Goal: Information Seeking & Learning: Check status

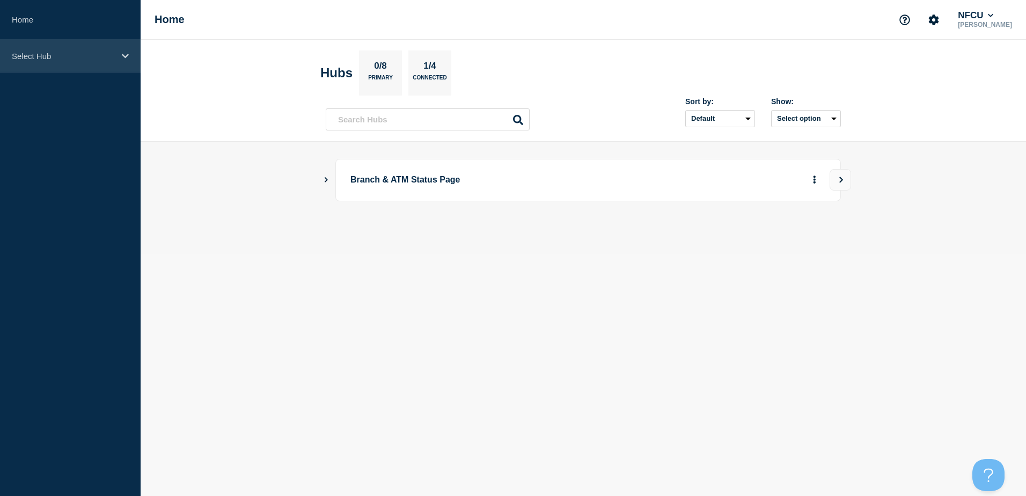
click at [122, 54] on icon at bounding box center [125, 56] width 7 height 8
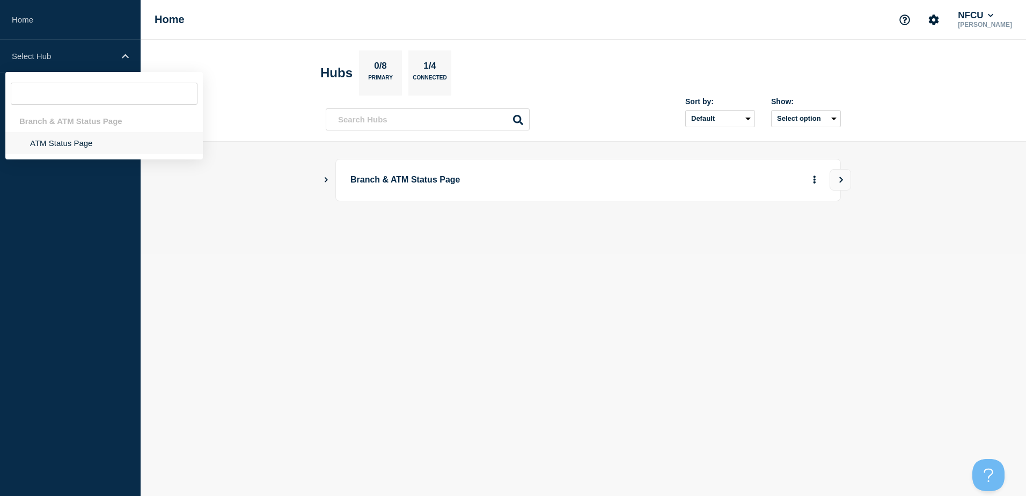
click at [100, 148] on li "ATM Status Page" at bounding box center [103, 143] width 197 height 22
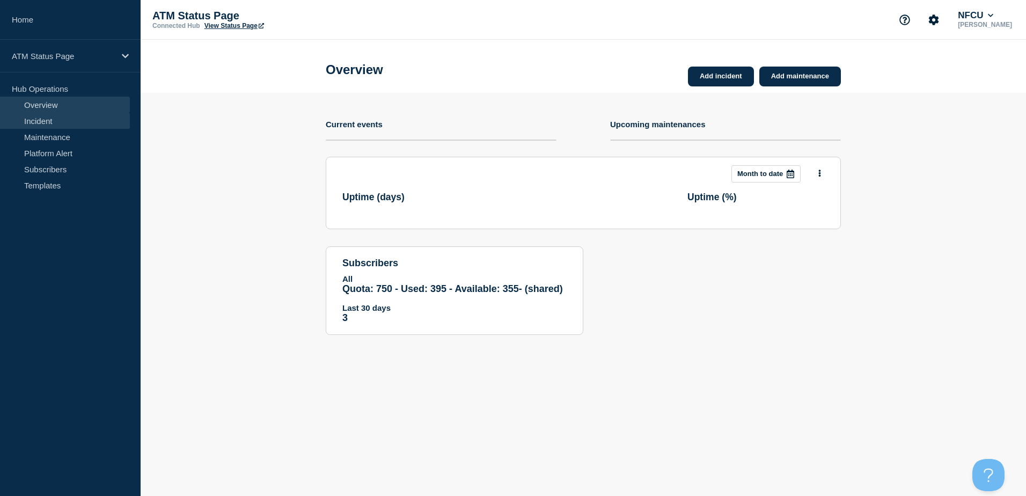
click at [58, 126] on link "Incident" at bounding box center [65, 121] width 130 height 16
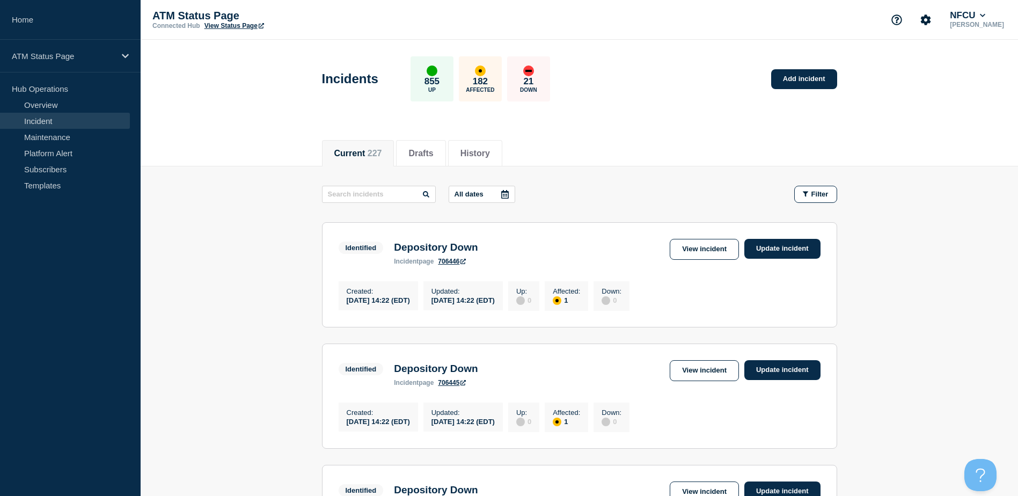
click at [509, 193] on icon at bounding box center [505, 194] width 8 height 9
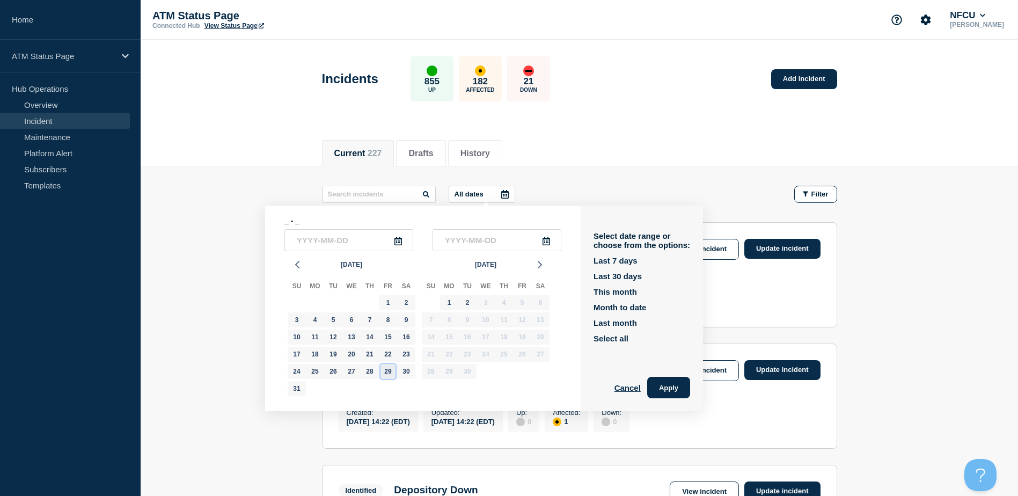
click at [388, 371] on div "29" at bounding box center [387, 371] width 15 height 15
type input "[DATE]"
click at [388, 371] on div "29" at bounding box center [387, 371] width 15 height 15
type input "[DATE]"
click at [678, 394] on button "Apply" at bounding box center [668, 387] width 43 height 21
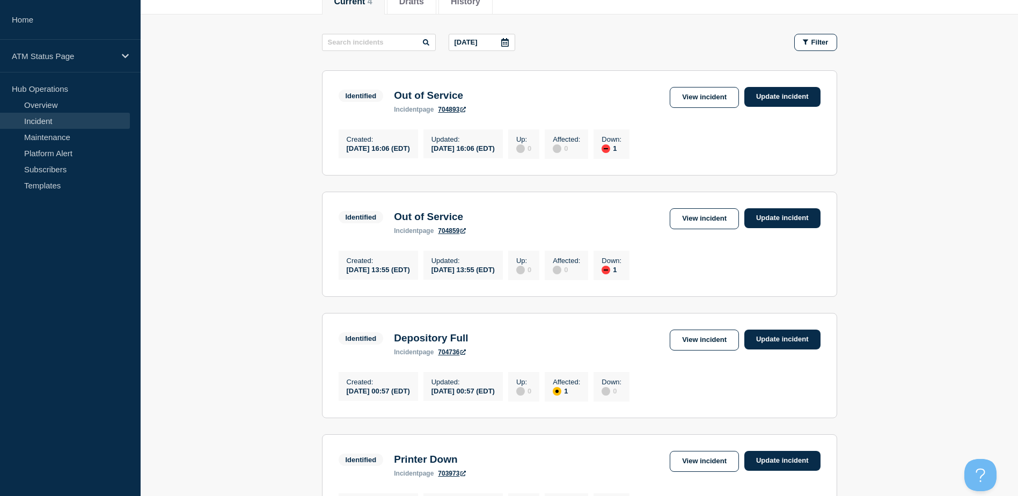
scroll to position [17, 0]
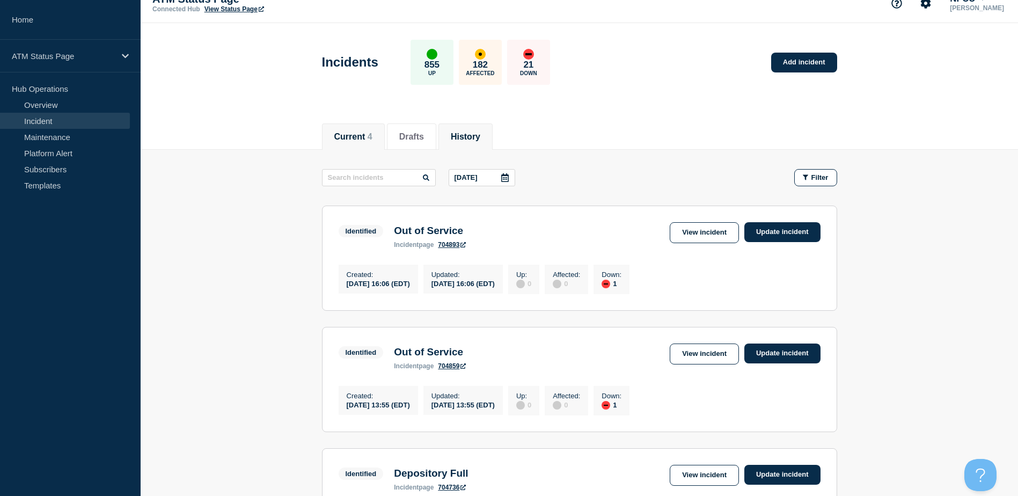
click at [480, 132] on button "History" at bounding box center [466, 137] width 30 height 10
click at [504, 175] on icon at bounding box center [505, 177] width 8 height 9
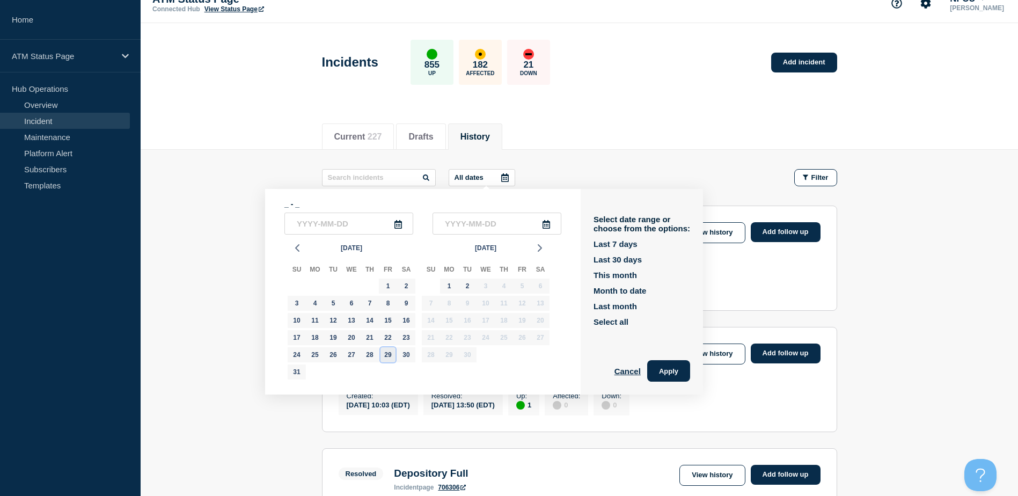
click at [392, 354] on div "29" at bounding box center [387, 354] width 15 height 15
type input "[DATE]"
click at [392, 354] on div "29" at bounding box center [387, 354] width 15 height 15
type input "[DATE]"
click at [674, 366] on button "Apply" at bounding box center [668, 370] width 43 height 21
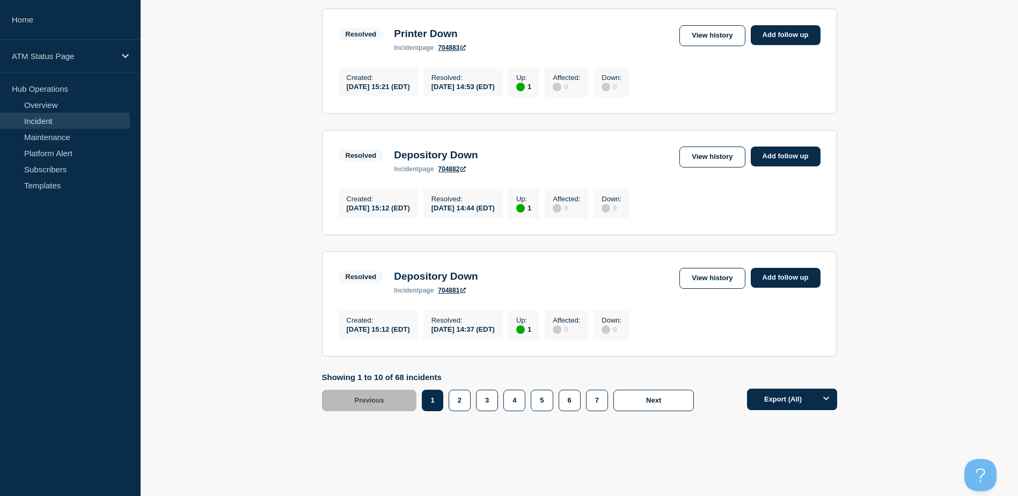
scroll to position [1073, 0]
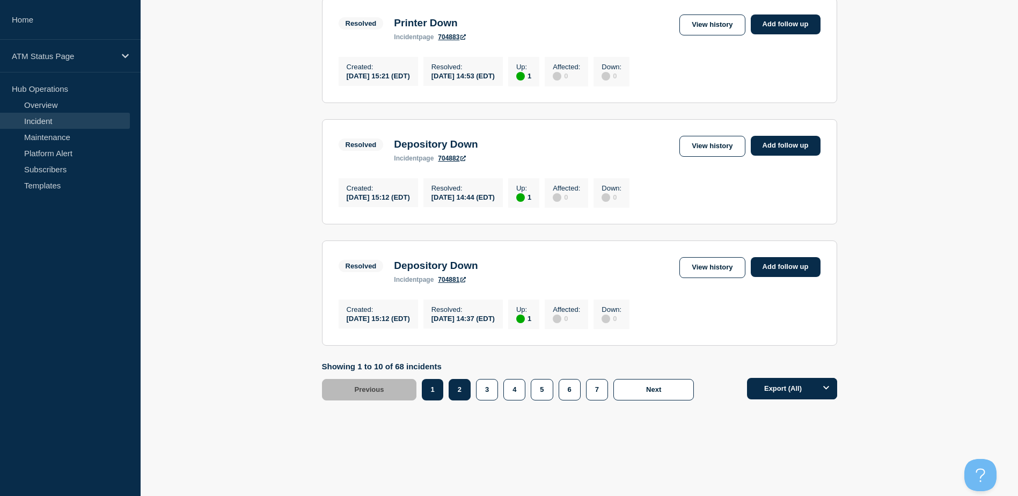
click at [463, 400] on button "2" at bounding box center [460, 389] width 22 height 21
click at [487, 400] on button "3" at bounding box center [487, 389] width 22 height 21
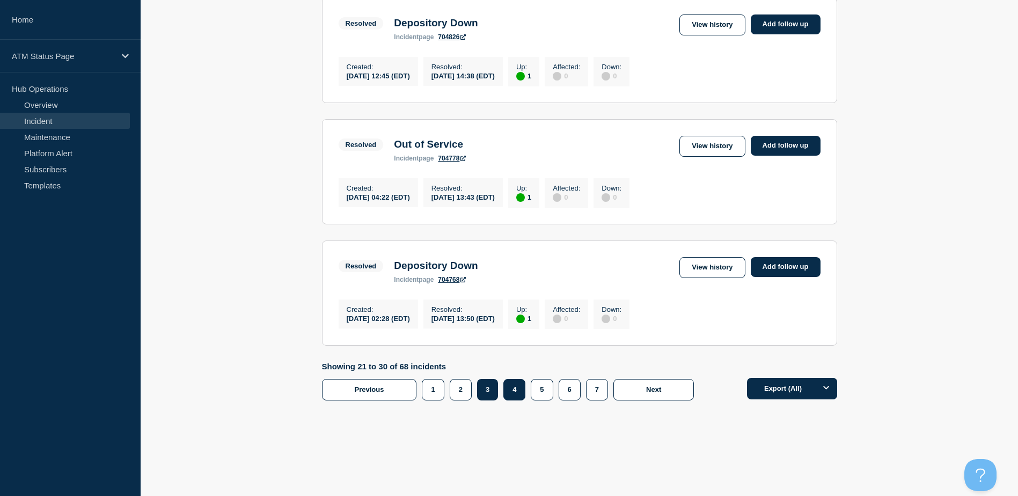
click at [507, 400] on button "4" at bounding box center [514, 389] width 22 height 21
click at [538, 400] on button "5" at bounding box center [542, 389] width 22 height 21
click at [573, 400] on button "6" at bounding box center [570, 389] width 22 height 21
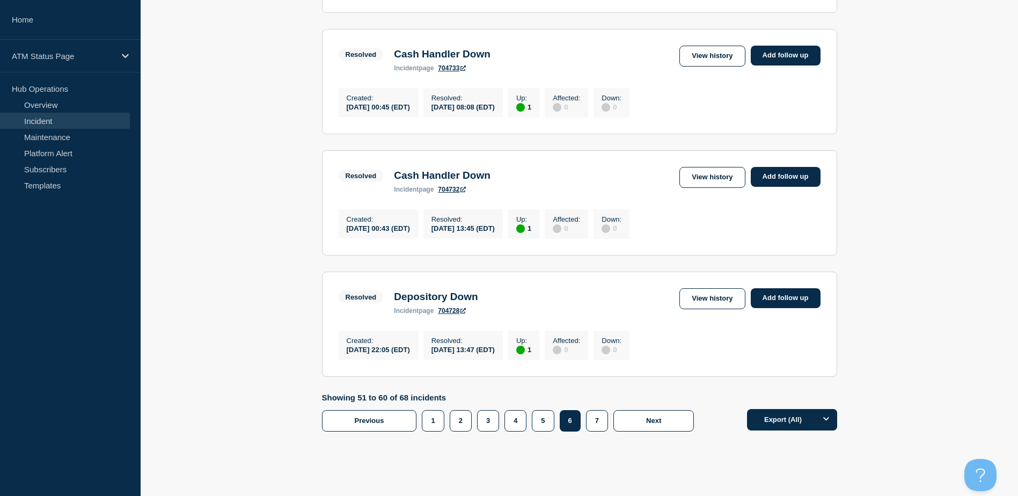
scroll to position [1047, 0]
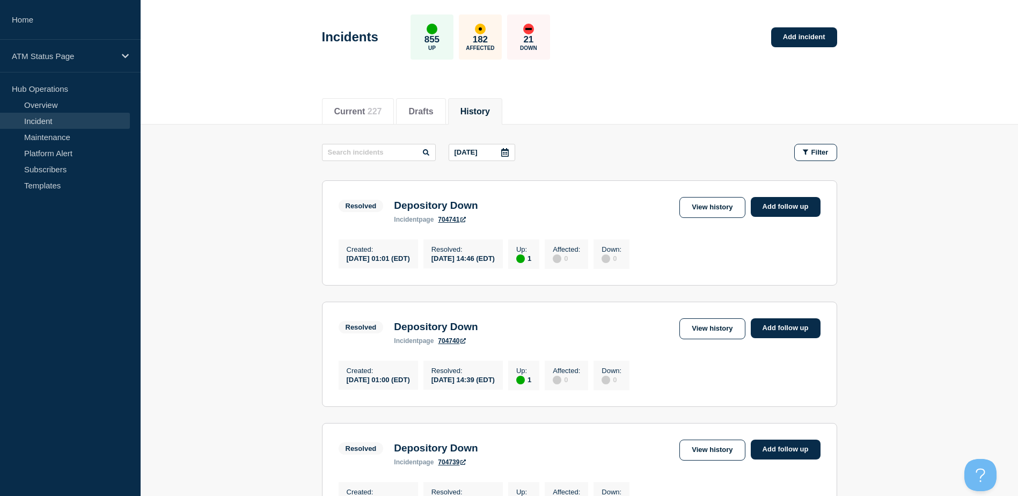
scroll to position [26, 0]
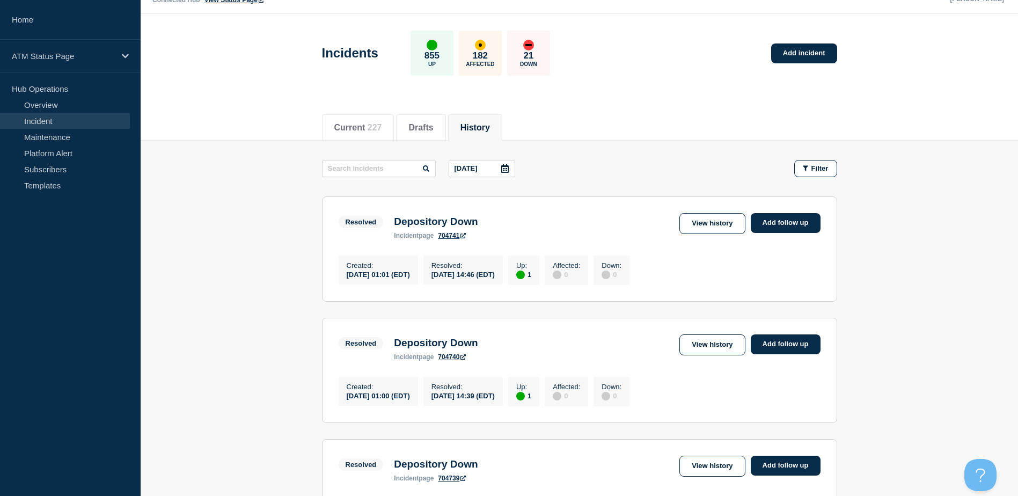
click at [509, 166] on icon at bounding box center [505, 168] width 8 height 9
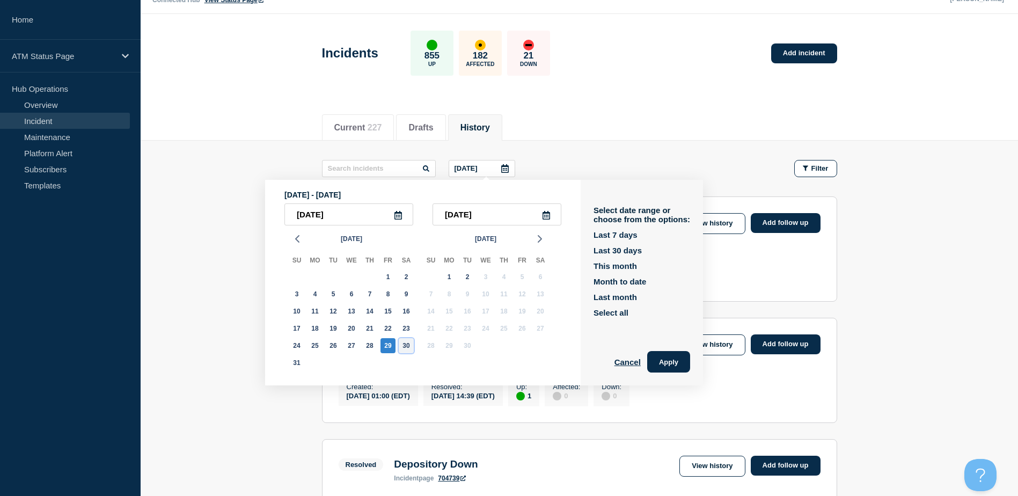
click at [404, 346] on div "30" at bounding box center [406, 345] width 15 height 15
type input "[DATE]"
click at [404, 346] on div "30" at bounding box center [406, 345] width 15 height 15
type input "[DATE]"
click at [674, 358] on button "Apply" at bounding box center [668, 361] width 43 height 21
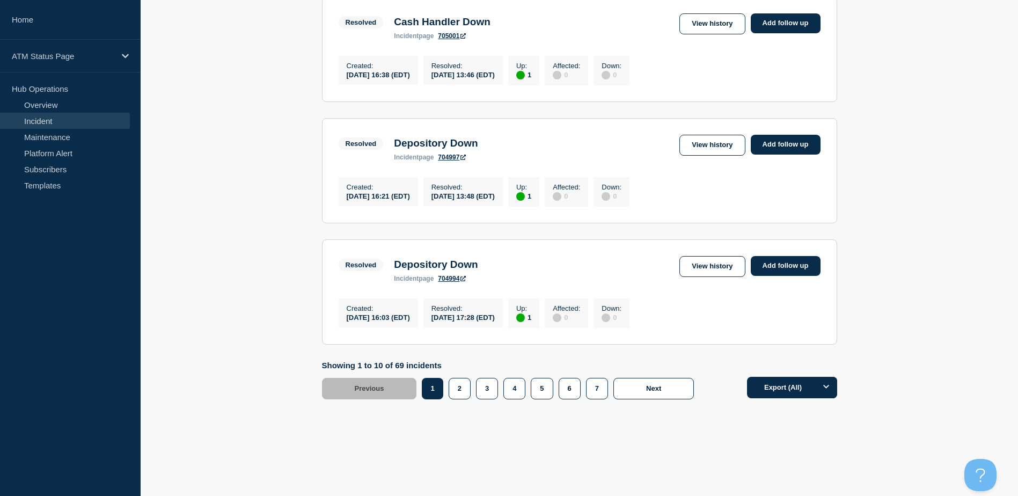
scroll to position [1112, 0]
click at [461, 386] on button "2" at bounding box center [460, 388] width 22 height 21
click at [486, 392] on button "3" at bounding box center [487, 388] width 22 height 21
click at [514, 388] on button "4" at bounding box center [514, 388] width 22 height 21
click at [539, 391] on button "5" at bounding box center [542, 388] width 22 height 21
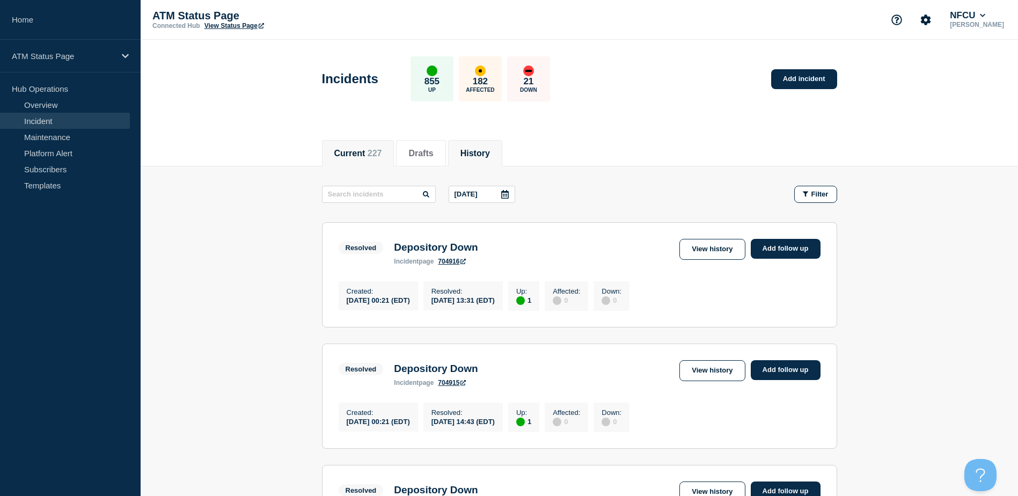
click at [382, 154] on span "227" at bounding box center [375, 153] width 14 height 9
click at [507, 192] on icon at bounding box center [505, 194] width 8 height 9
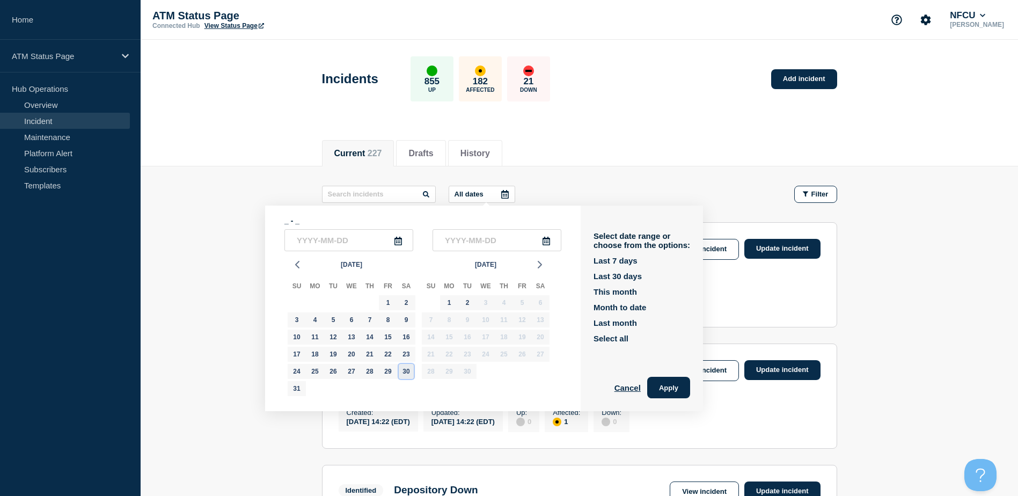
click at [406, 369] on div "30" at bounding box center [406, 371] width 15 height 15
type input "[DATE]"
click at [406, 369] on div "30" at bounding box center [406, 371] width 15 height 15
type input "[DATE]"
click at [672, 382] on button "Apply" at bounding box center [668, 387] width 43 height 21
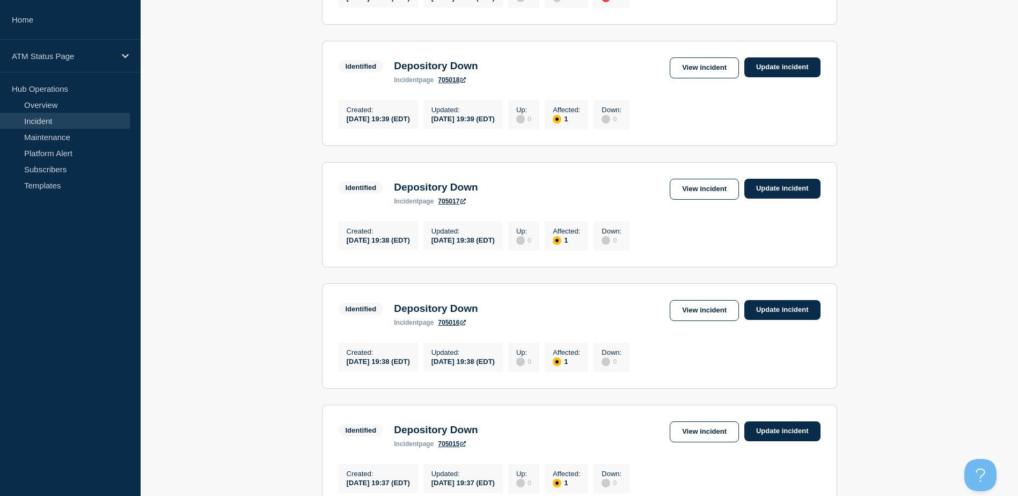
scroll to position [1112, 0]
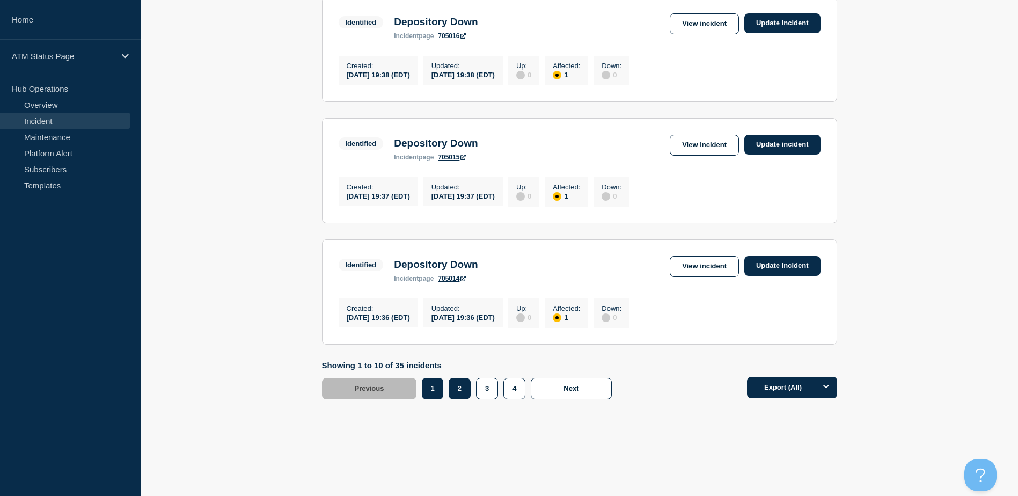
click at [460, 389] on button "2" at bounding box center [460, 388] width 22 height 21
click at [487, 391] on button "3" at bounding box center [487, 388] width 22 height 21
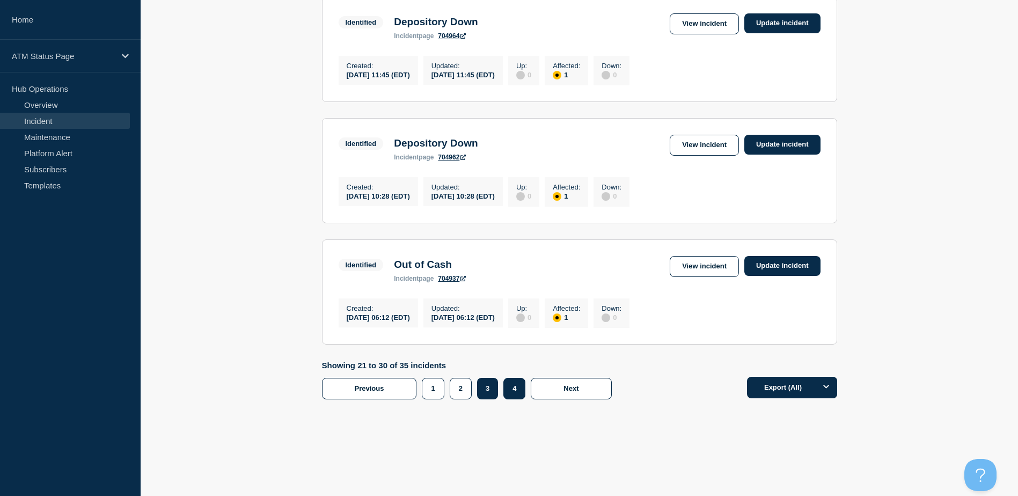
click at [512, 387] on button "4" at bounding box center [514, 388] width 22 height 21
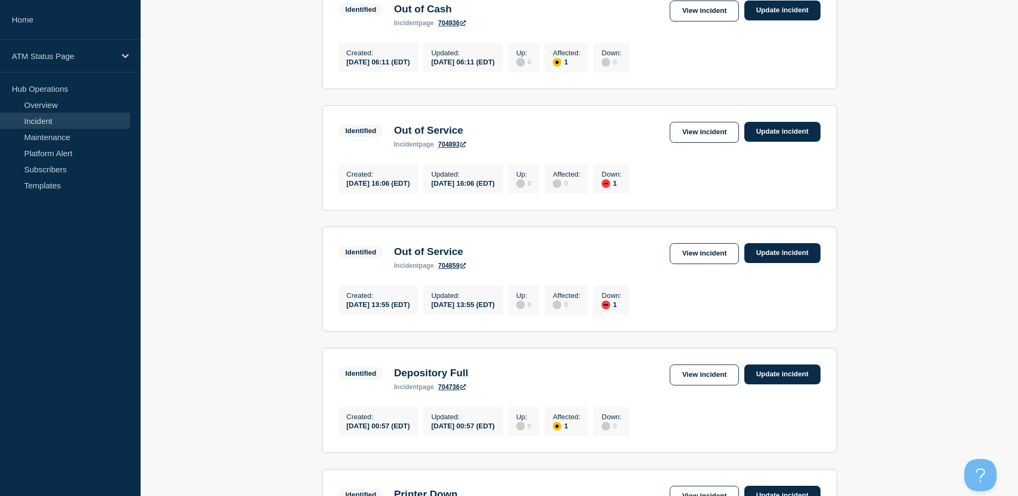
scroll to position [122, 0]
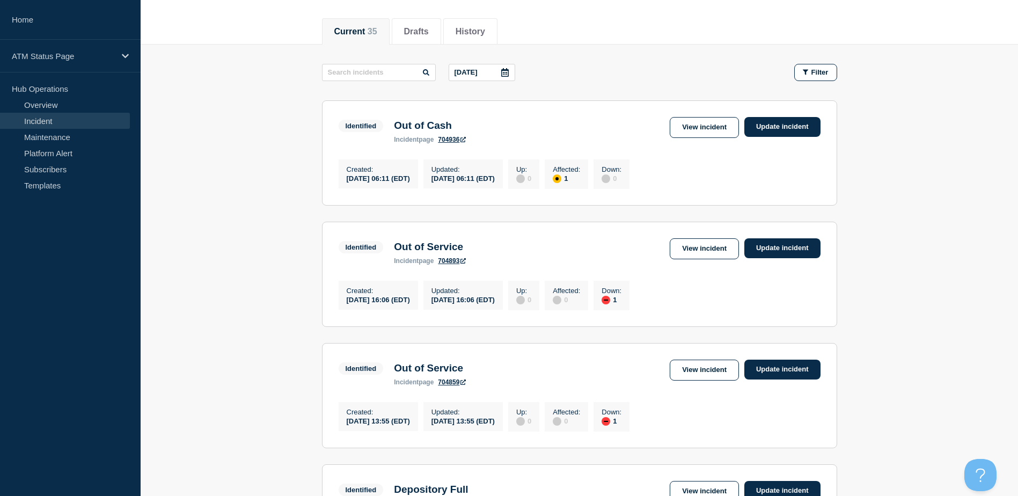
click at [506, 71] on icon at bounding box center [505, 72] width 9 height 9
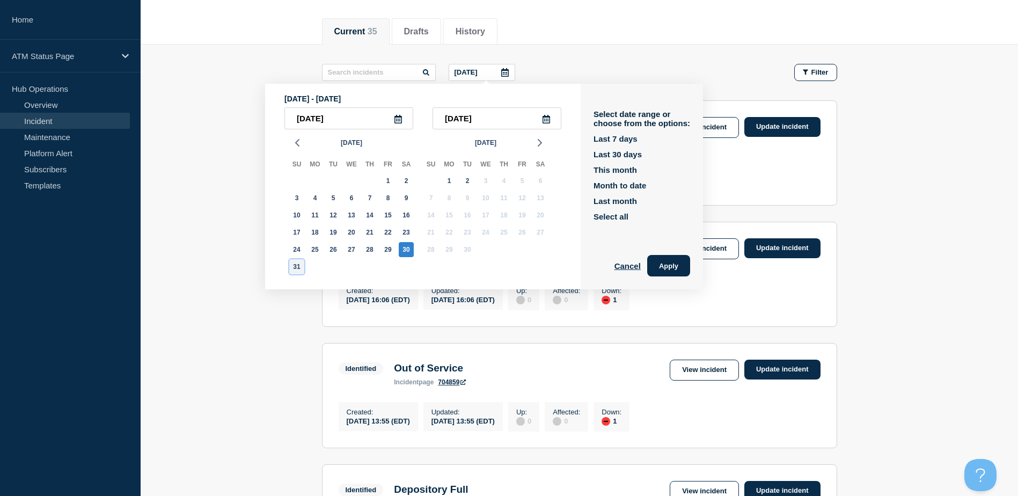
click at [290, 265] on div "31" at bounding box center [296, 266] width 15 height 15
type input "[DATE]"
click at [290, 265] on div "31" at bounding box center [296, 266] width 15 height 15
type input "[DATE]"
click at [673, 266] on button "Apply" at bounding box center [668, 265] width 43 height 21
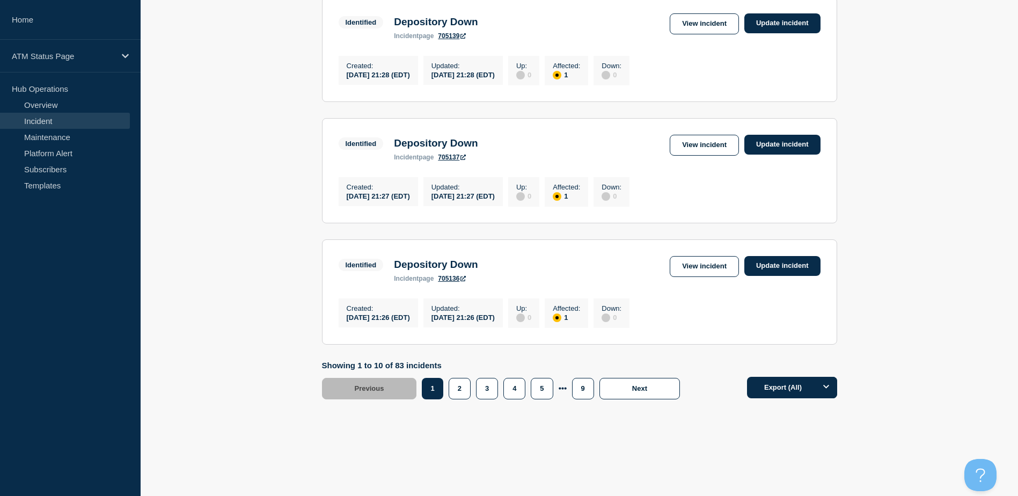
scroll to position [1112, 0]
click at [461, 385] on button "2" at bounding box center [460, 388] width 22 height 21
click at [483, 387] on button "3" at bounding box center [487, 388] width 22 height 21
click at [490, 385] on button "3" at bounding box center [487, 388] width 21 height 21
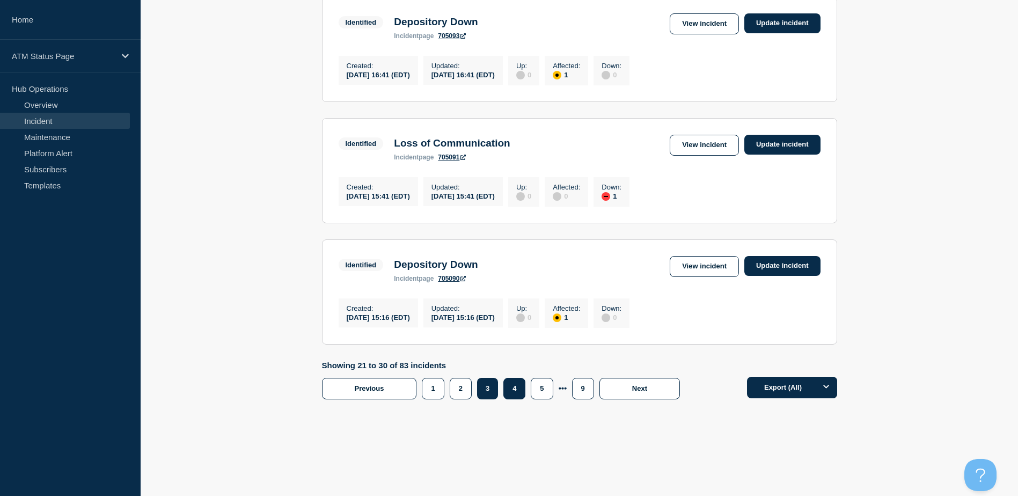
click at [514, 384] on button "4" at bounding box center [514, 388] width 22 height 21
click at [541, 389] on button "5" at bounding box center [542, 388] width 22 height 21
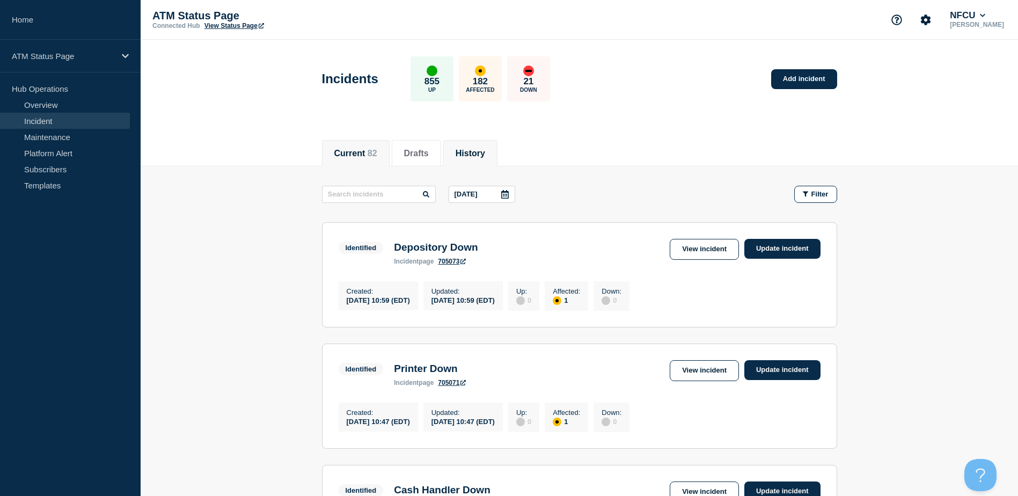
click at [479, 149] on button "History" at bounding box center [471, 154] width 30 height 10
click at [508, 196] on icon at bounding box center [505, 194] width 9 height 9
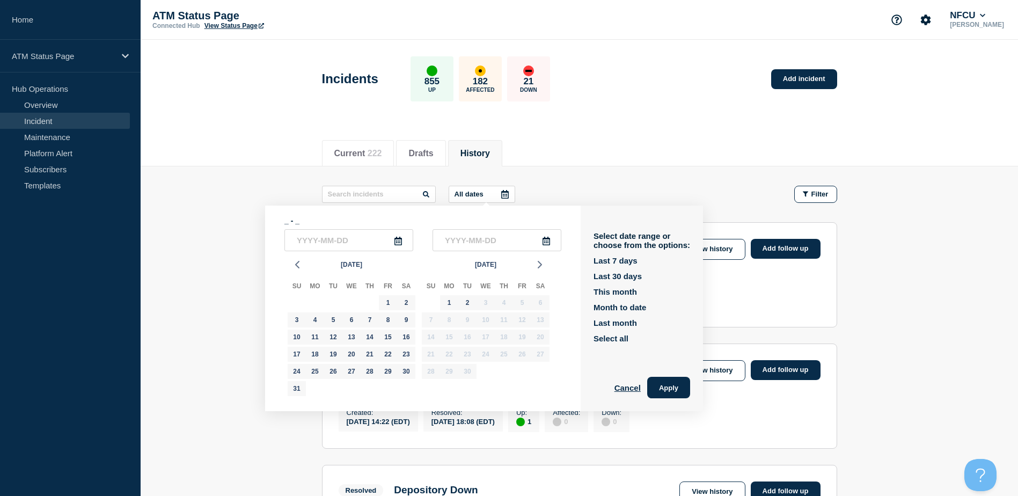
click at [497, 145] on li "History" at bounding box center [475, 153] width 54 height 26
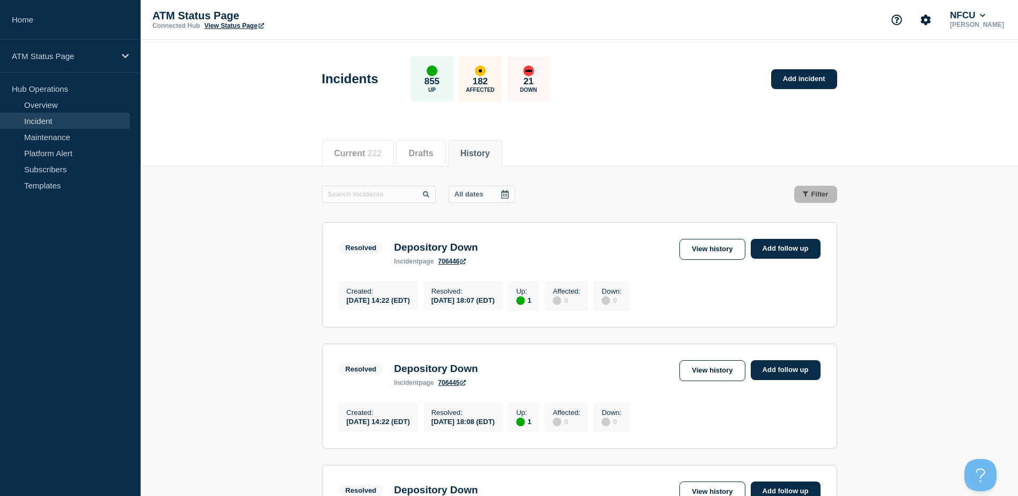
click at [490, 151] on button "History" at bounding box center [475, 154] width 30 height 10
click at [508, 198] on icon at bounding box center [505, 194] width 8 height 9
click at [511, 196] on div at bounding box center [504, 194] width 19 height 16
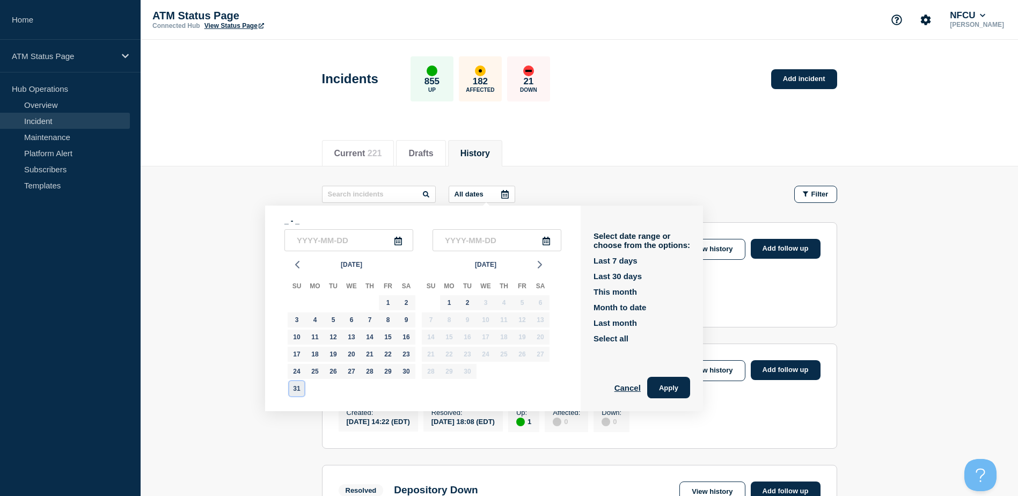
click at [300, 387] on div "31" at bounding box center [296, 388] width 15 height 15
type input "[DATE]"
click at [300, 387] on div "31" at bounding box center [296, 388] width 15 height 15
type input "[DATE]"
click at [672, 383] on button "Apply" at bounding box center [668, 387] width 43 height 21
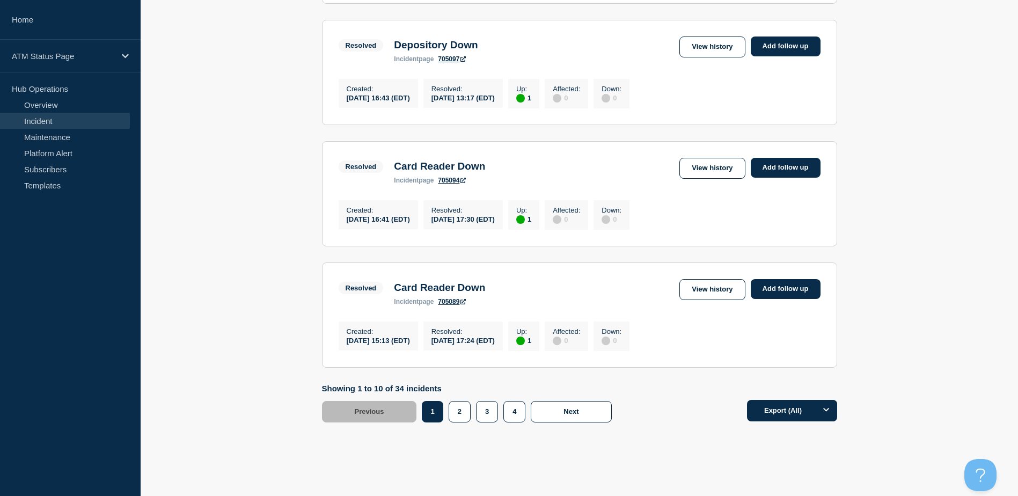
scroll to position [1112, 0]
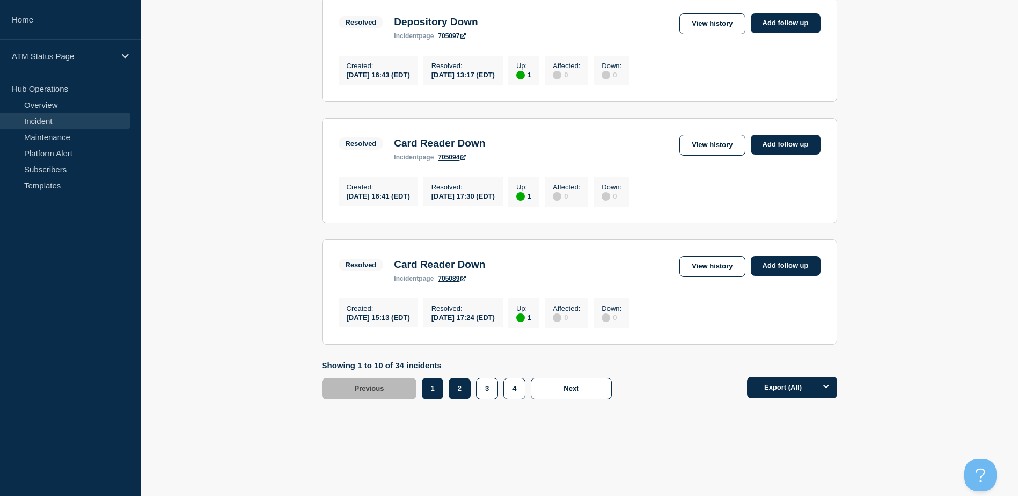
click at [461, 389] on button "2" at bounding box center [460, 388] width 22 height 21
